Goal: Task Accomplishment & Management: Use online tool/utility

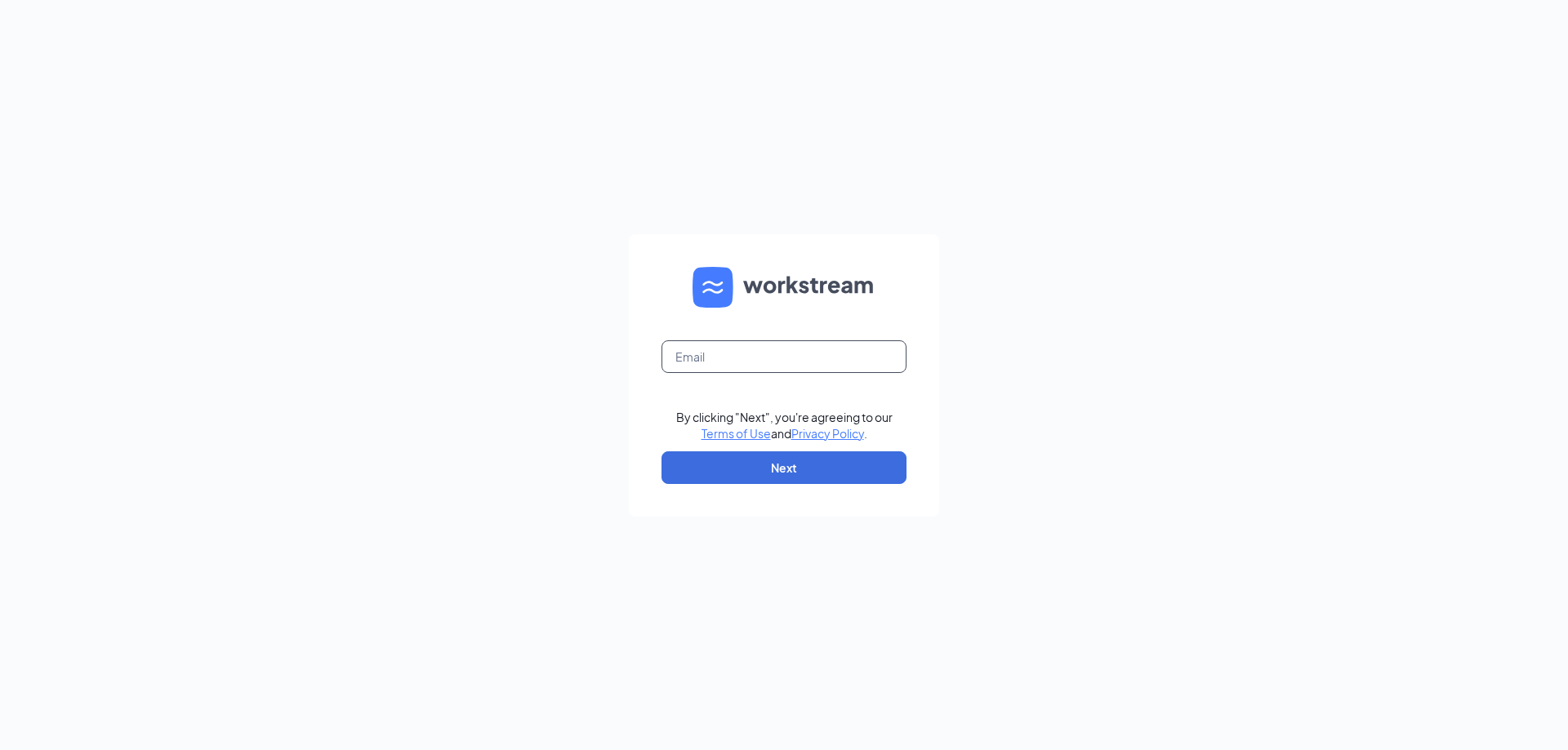
click at [706, 354] on input "text" at bounding box center [784, 357] width 245 height 33
type input "sjfredericksen@hotmail.com"
click at [759, 473] on button "Next" at bounding box center [784, 468] width 245 height 33
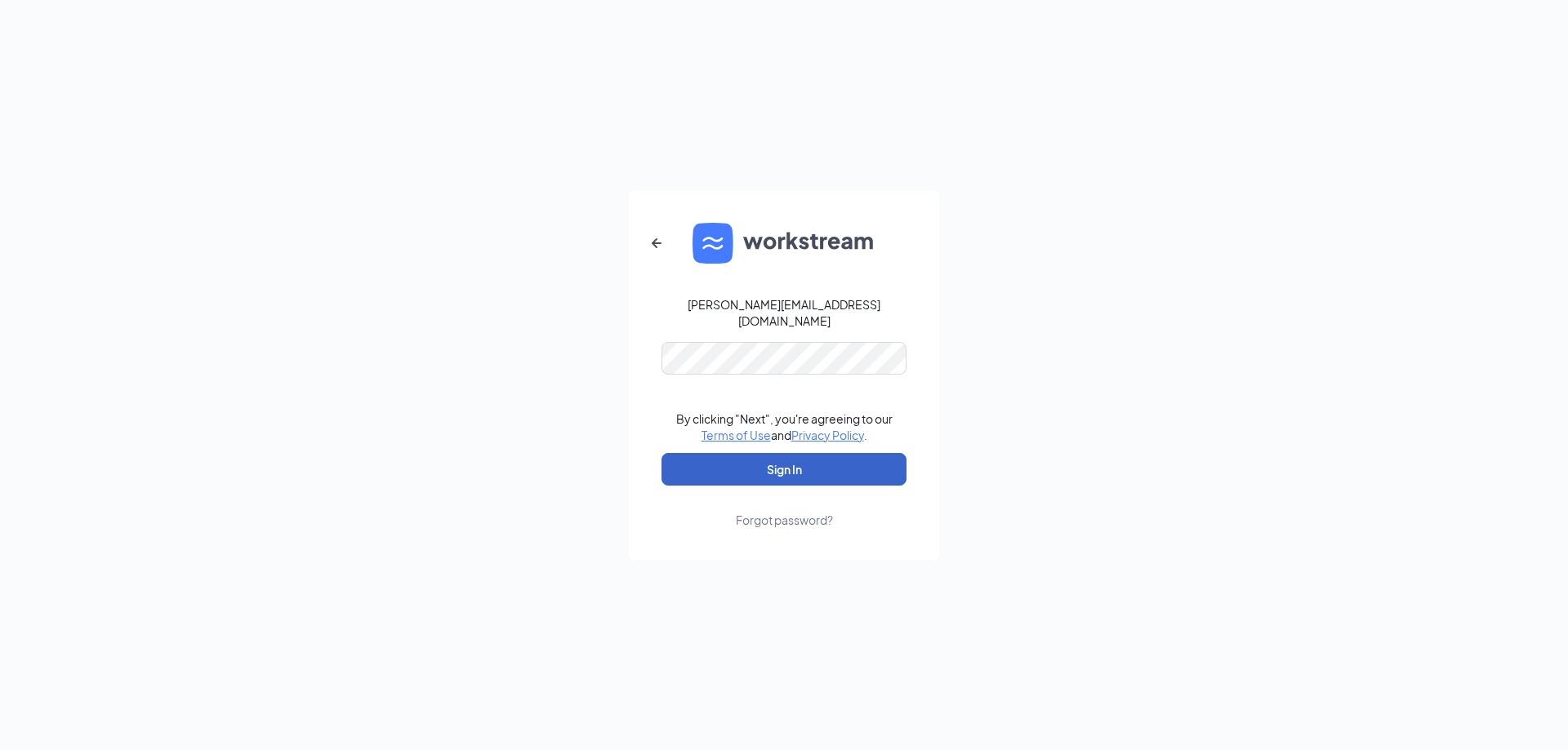
click at [774, 459] on button "Sign In" at bounding box center [784, 469] width 245 height 33
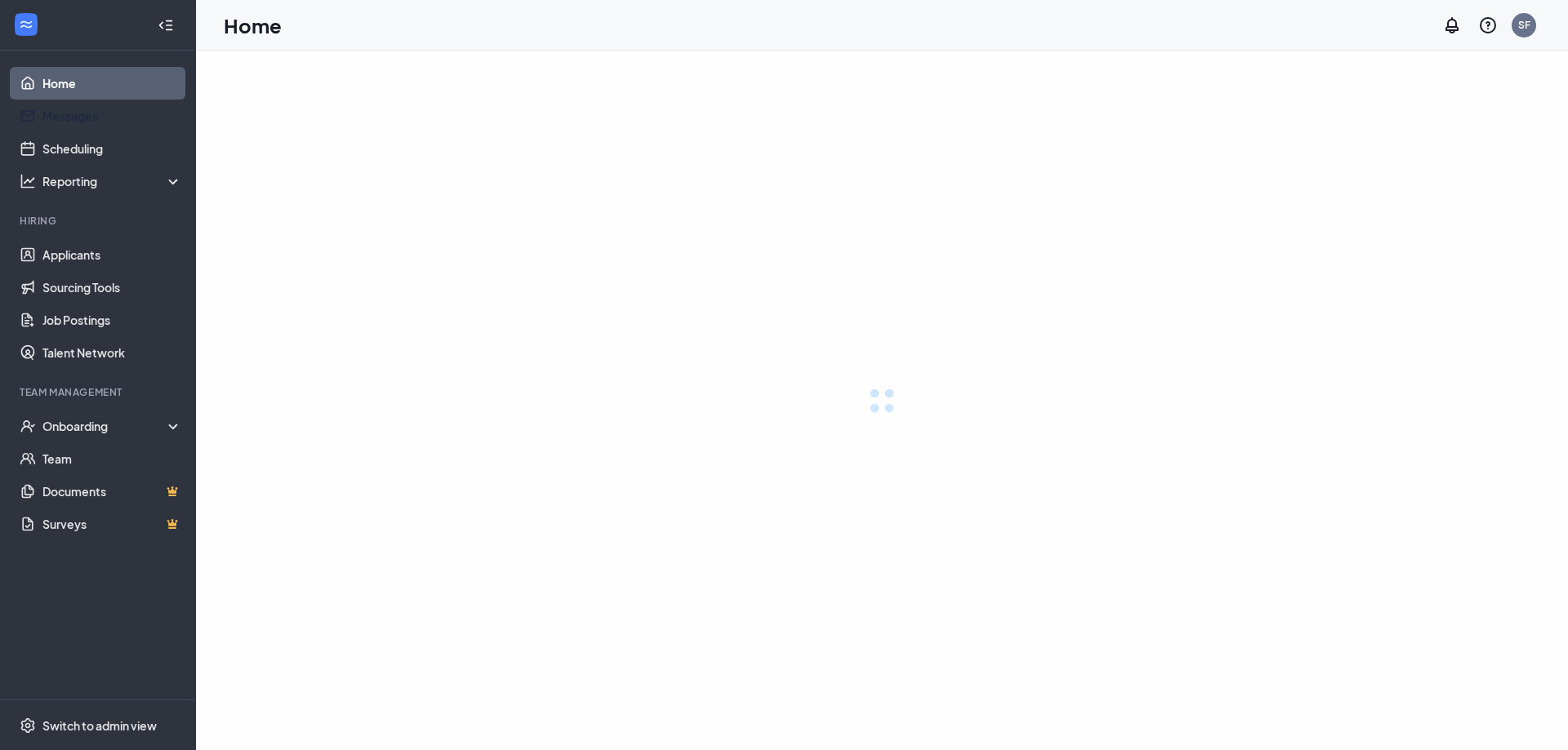
click at [58, 253] on link "Applicants" at bounding box center [113, 255] width 140 height 33
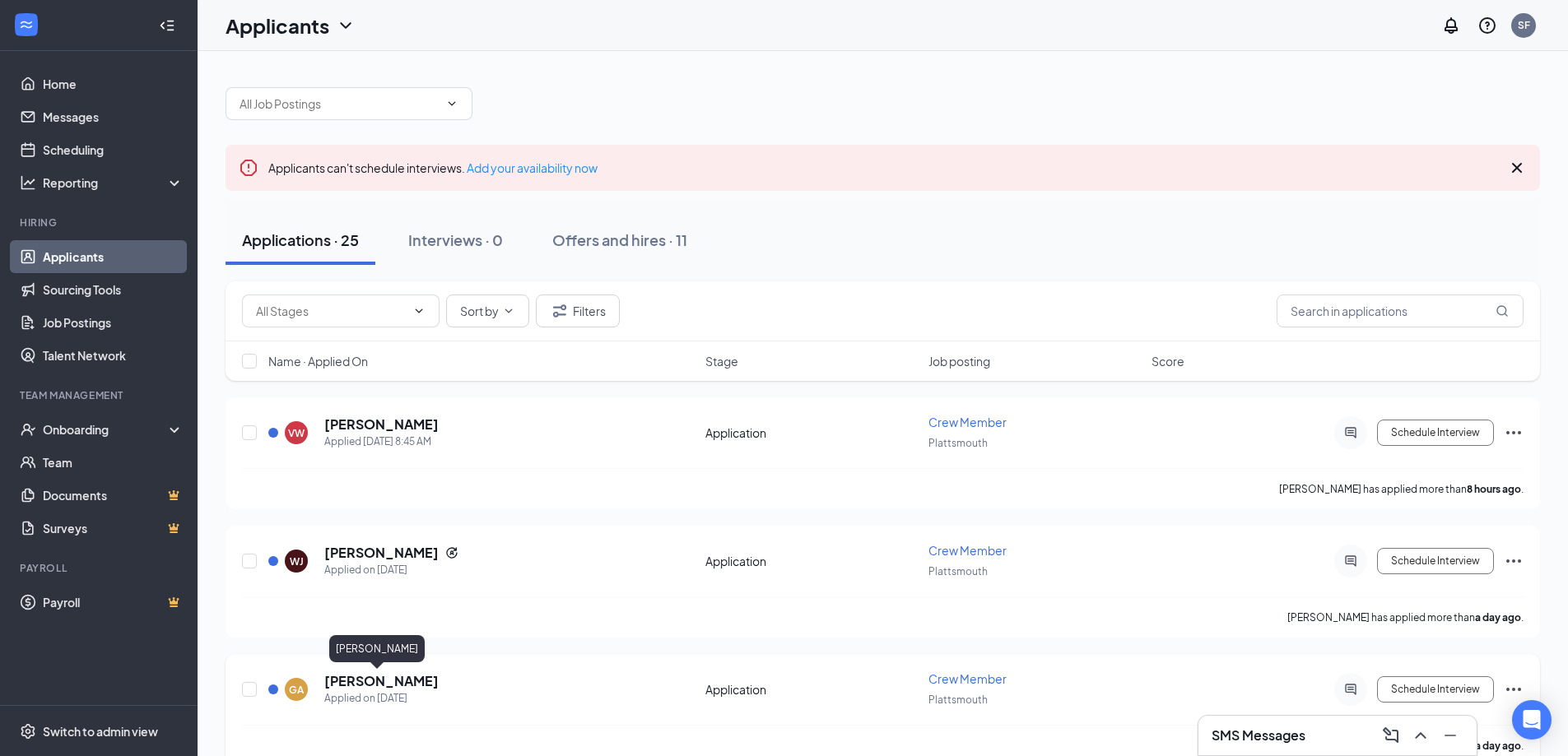
click at [368, 674] on h5 "[PERSON_NAME]" at bounding box center [381, 682] width 114 height 18
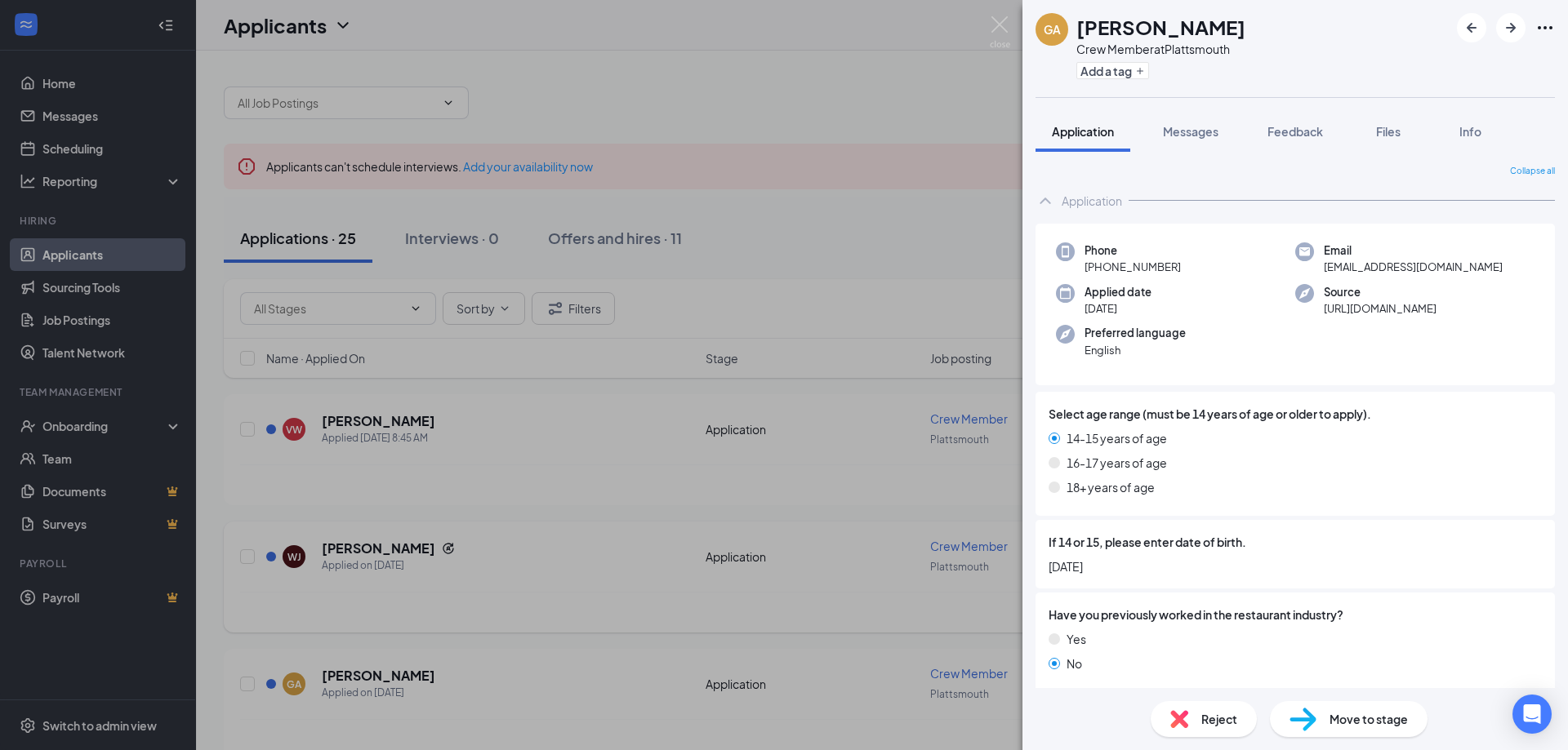
click at [557, 490] on div "GA [PERSON_NAME] Crew Member at [GEOGRAPHIC_DATA] Add a tag Application Message…" at bounding box center [784, 375] width 1568 height 750
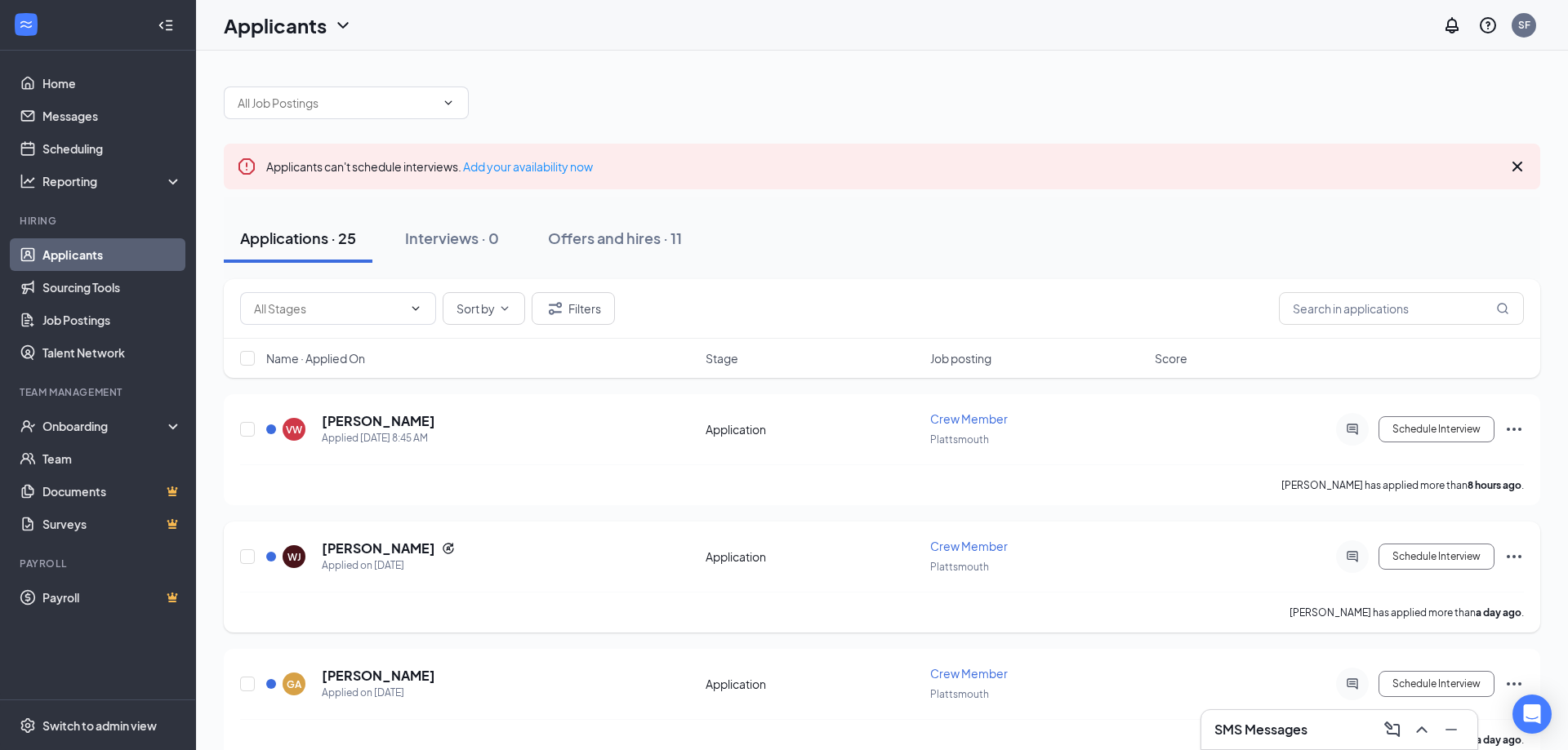
click at [321, 554] on h5 "[PERSON_NAME]" at bounding box center [378, 548] width 113 height 18
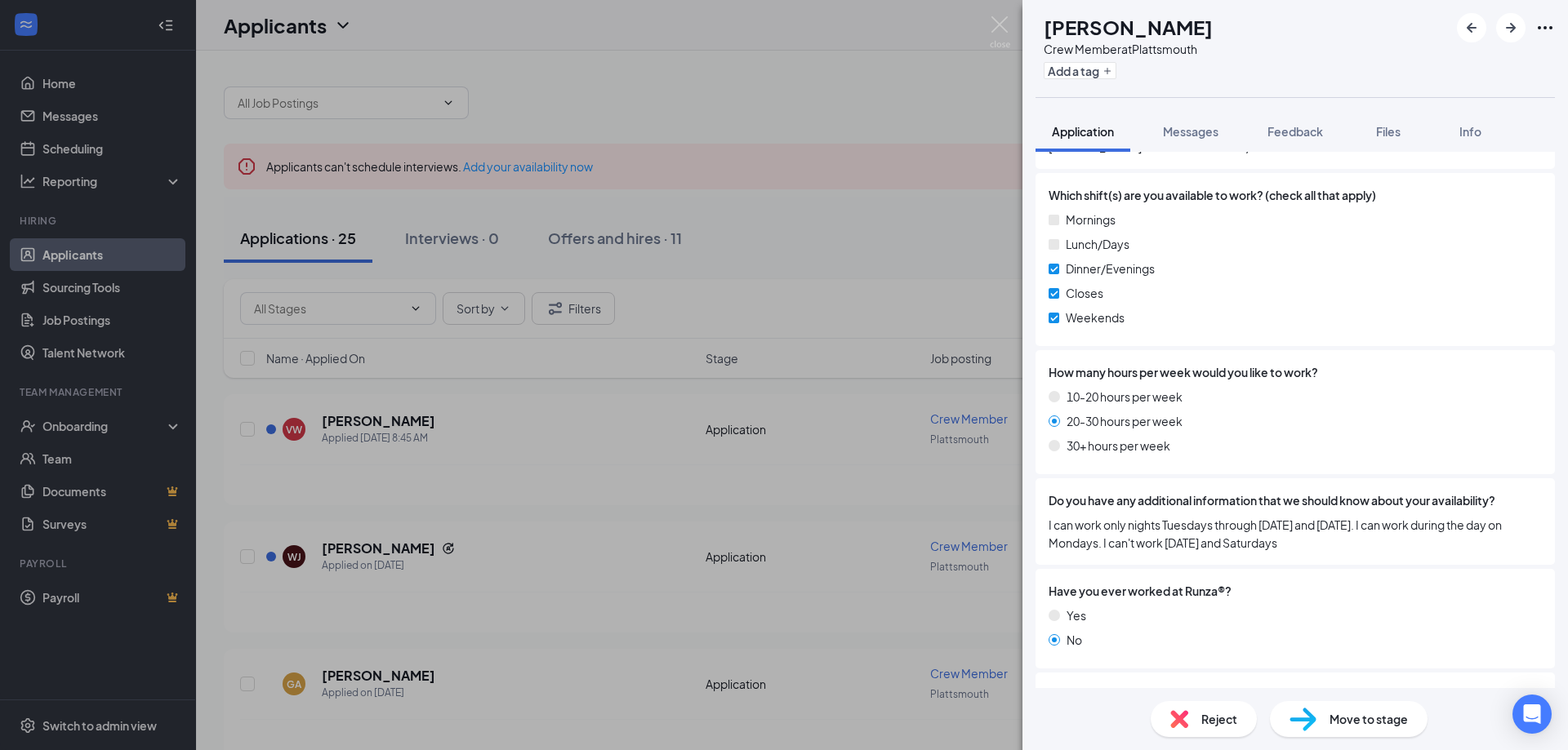
scroll to position [993, 0]
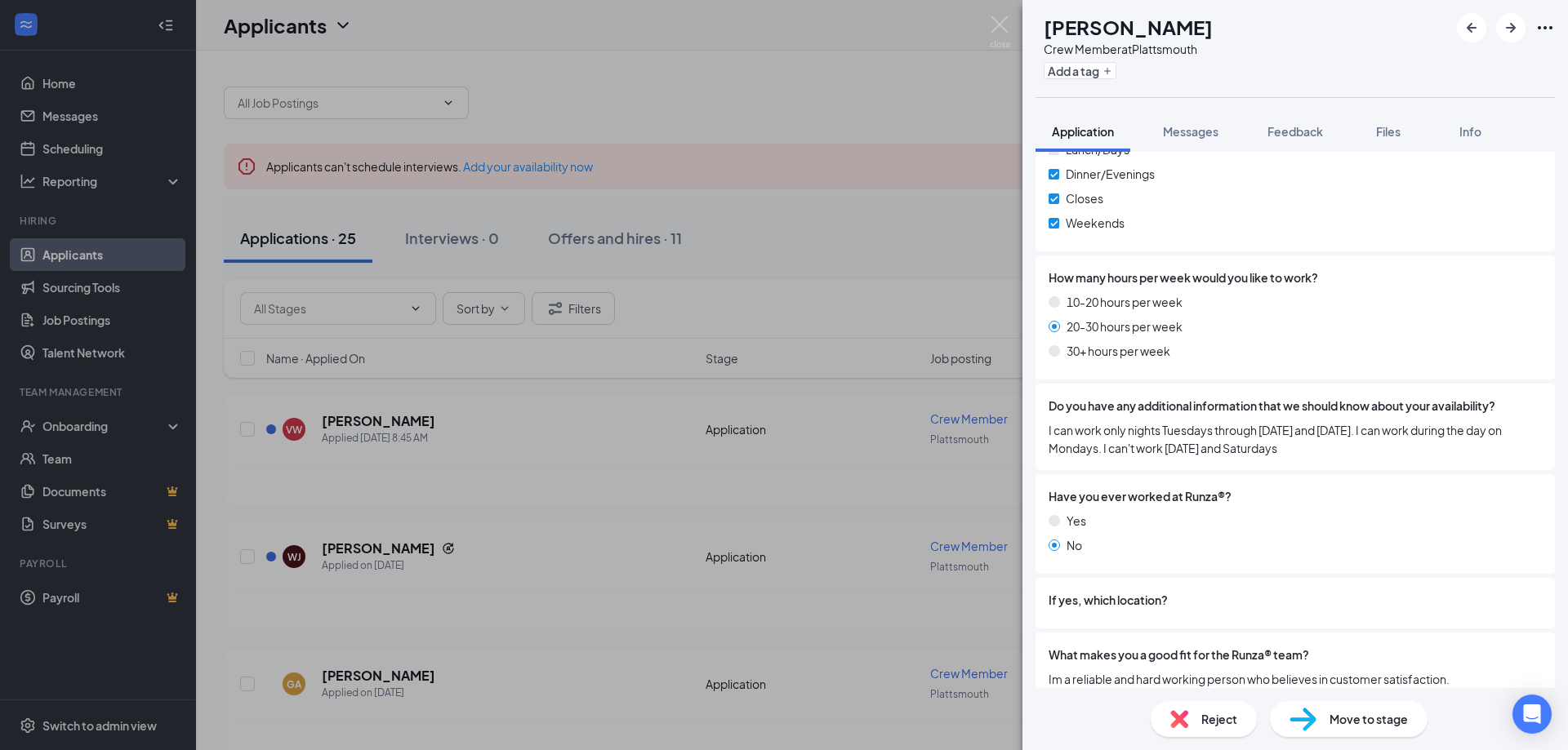
drag, startPoint x: 586, startPoint y: 474, endPoint x: 469, endPoint y: 423, distance: 127.6
click at [586, 473] on div "[PERSON_NAME] [PERSON_NAME] Crew Member at [GEOGRAPHIC_DATA] Add a tag Applicat…" at bounding box center [784, 375] width 1568 height 750
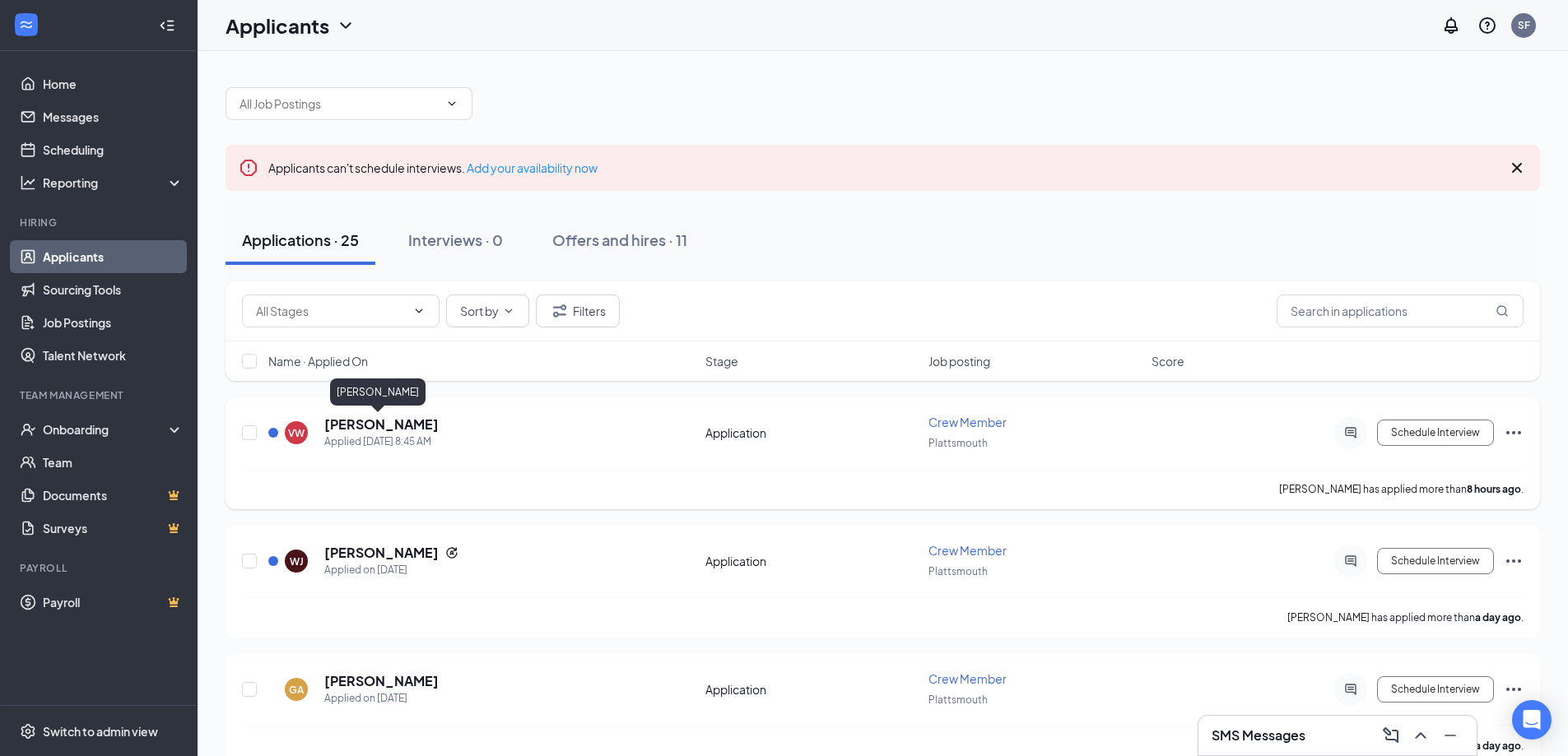
click at [366, 423] on h5 "[PERSON_NAME]" at bounding box center [381, 425] width 114 height 18
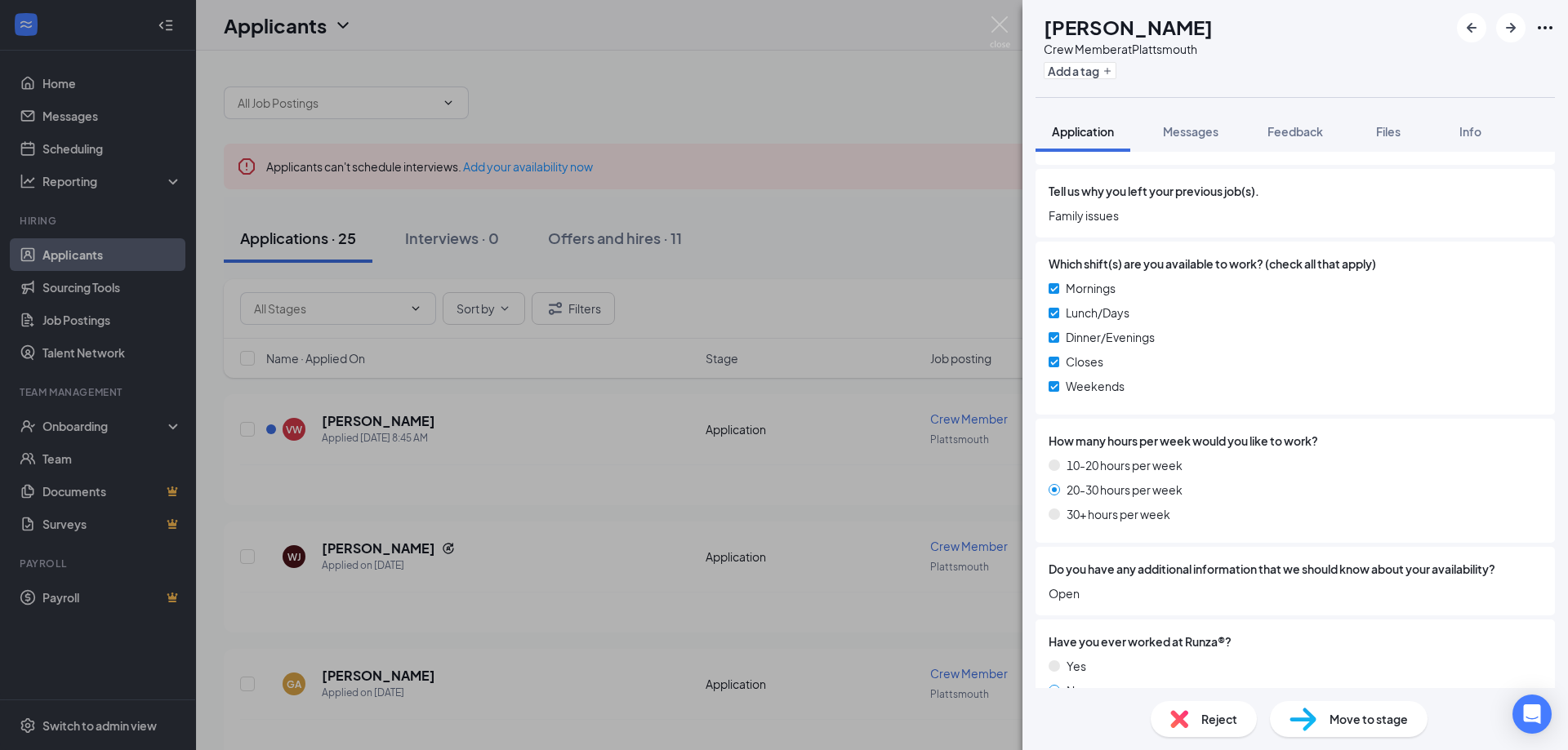
scroll to position [893, 0]
